Goal: Transaction & Acquisition: Purchase product/service

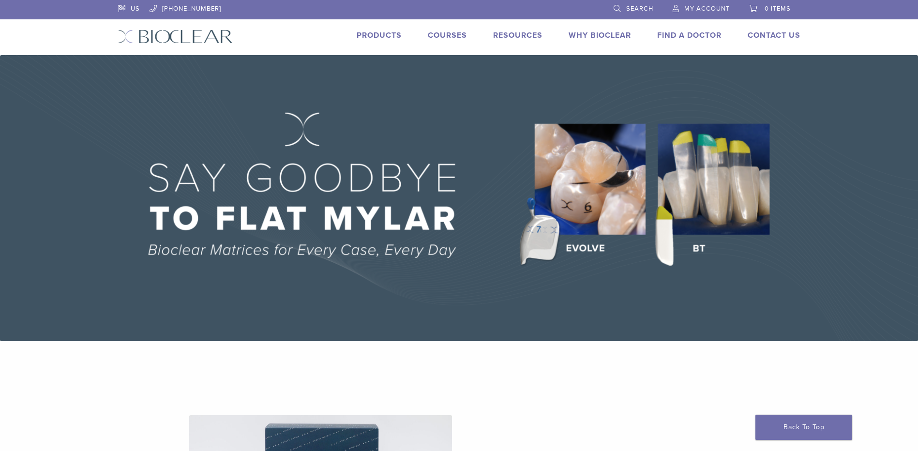
click at [705, 9] on span "My Account" at bounding box center [706, 9] width 45 height 8
click at [677, 6] on link "My Account" at bounding box center [701, 7] width 57 height 15
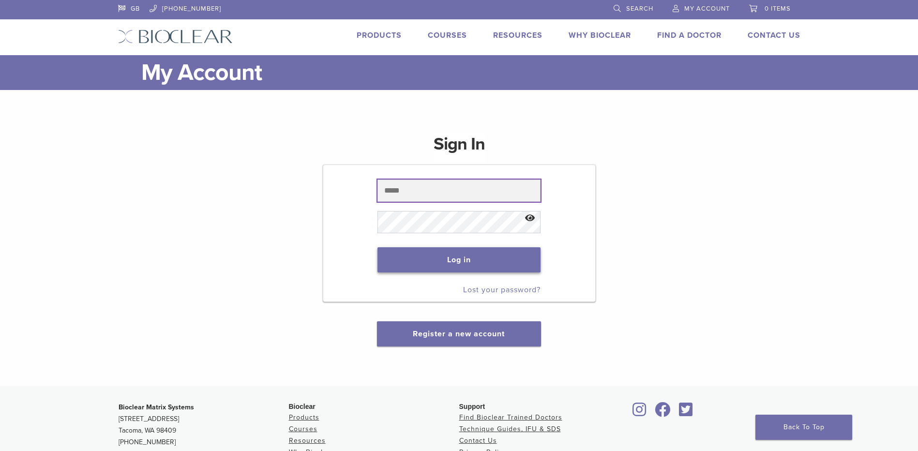
type input "**********"
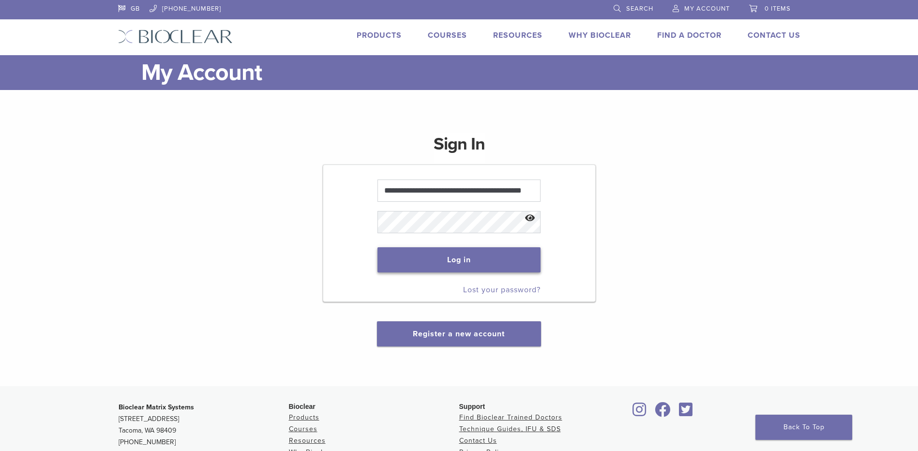
click at [459, 258] on button "Log in" at bounding box center [458, 259] width 163 height 25
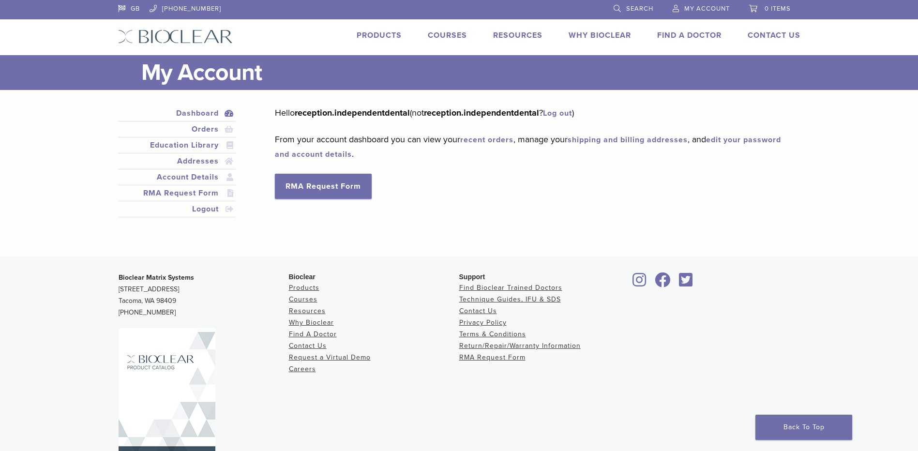
click at [378, 36] on link "Products" at bounding box center [379, 35] width 45 height 10
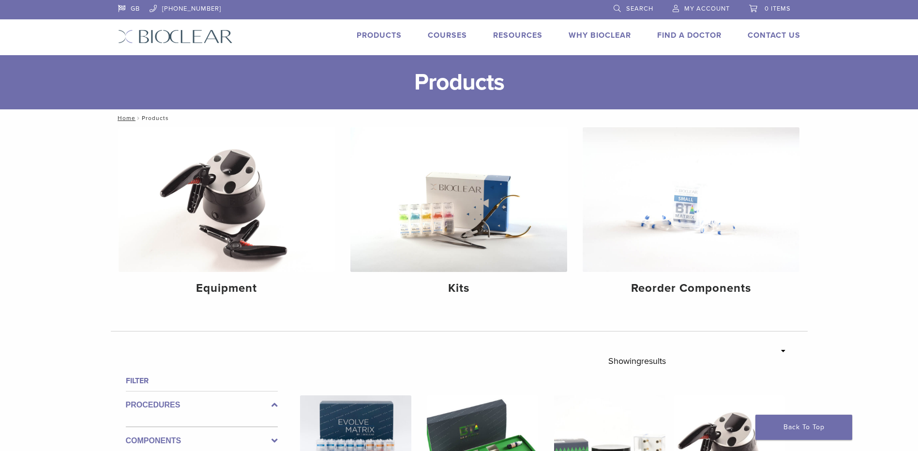
click at [378, 36] on link "Products" at bounding box center [379, 35] width 45 height 10
click at [430, 85] on h1 "Products" at bounding box center [459, 82] width 918 height 54
click at [381, 84] on h1 "Products" at bounding box center [459, 82] width 918 height 54
click at [634, 10] on span "Search" at bounding box center [639, 9] width 27 height 8
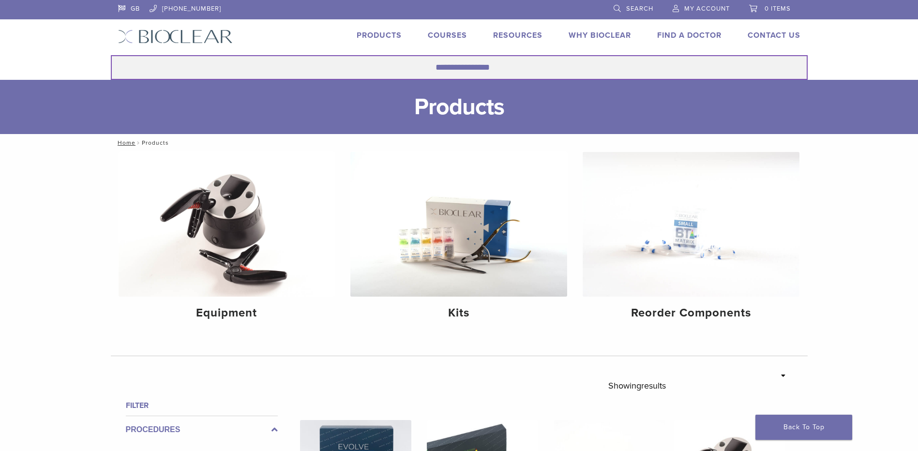
click at [540, 72] on input "Search for:" at bounding box center [459, 67] width 697 height 25
type input "**********"
click at [110, 55] on button "Search" at bounding box center [110, 55] width 0 height 0
